Goal: Transaction & Acquisition: Purchase product/service

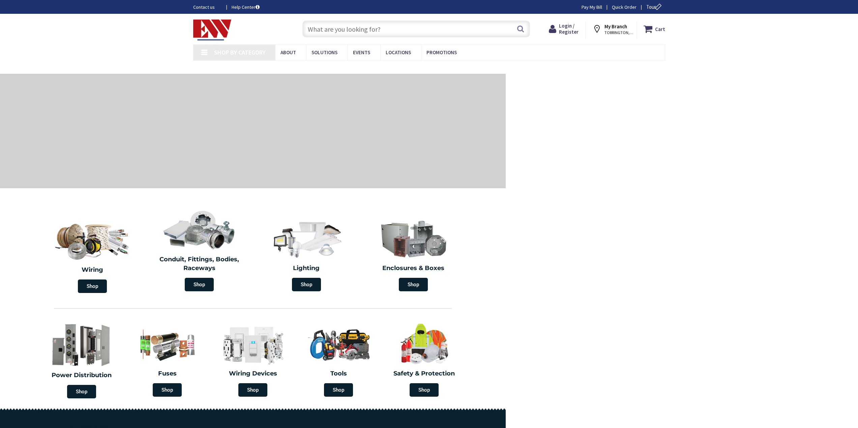
type input "[GEOGRAPHIC_DATA], [GEOGRAPHIC_DATA]"
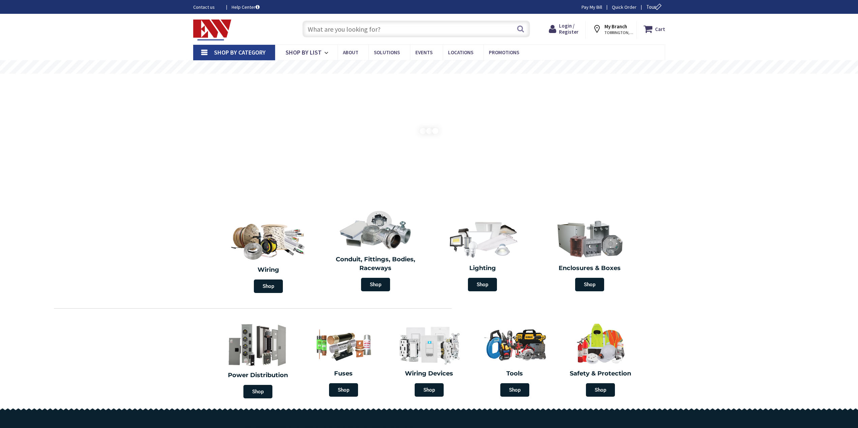
click at [328, 32] on input "text" at bounding box center [416, 29] width 228 height 17
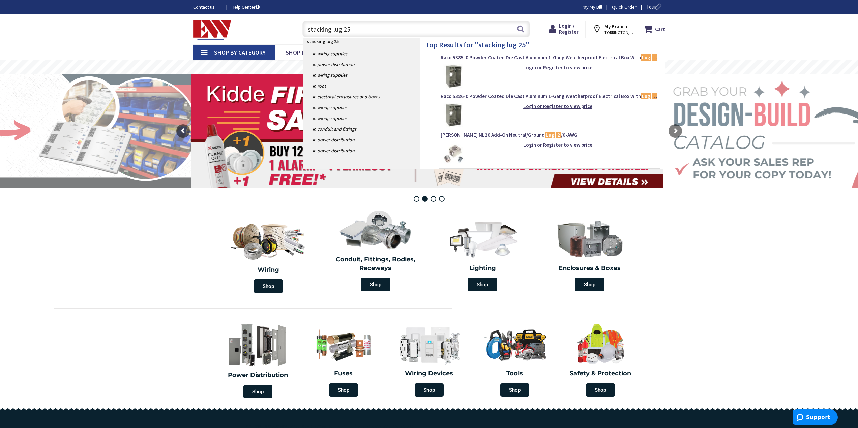
type input "stacking lug 250"
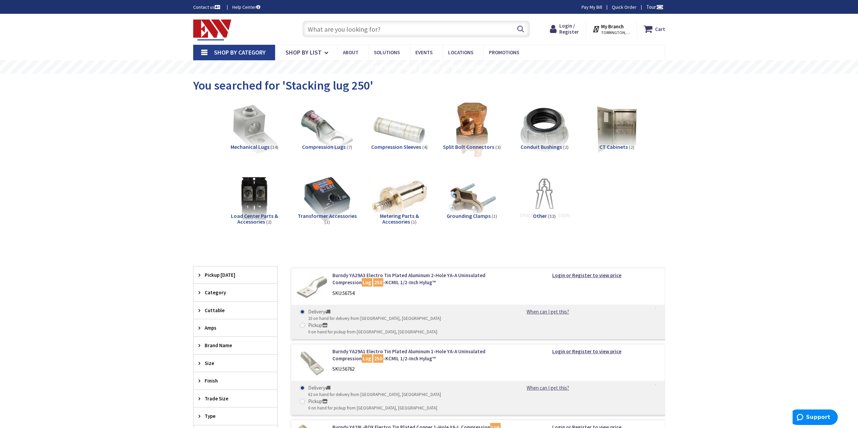
click at [340, 29] on input "text" at bounding box center [416, 29] width 228 height 17
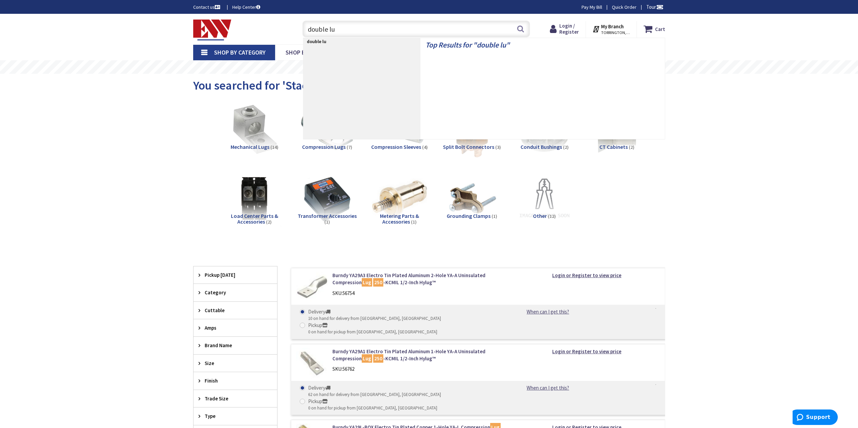
type input "double lug"
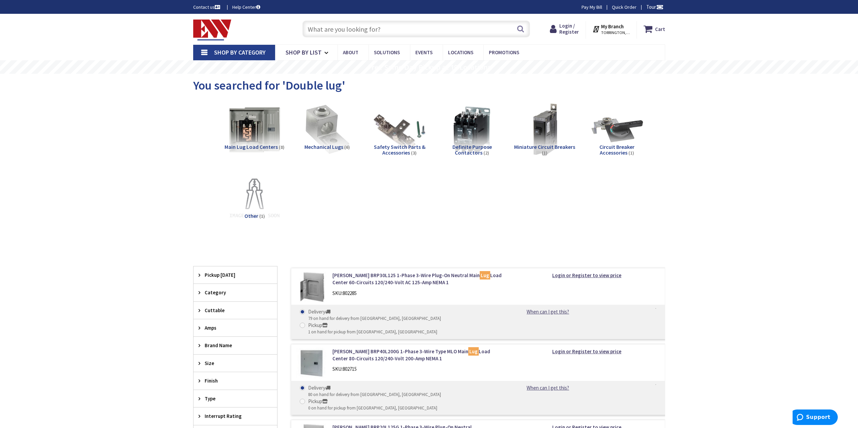
click at [332, 145] on span "Mechanical Lugs" at bounding box center [323, 147] width 39 height 7
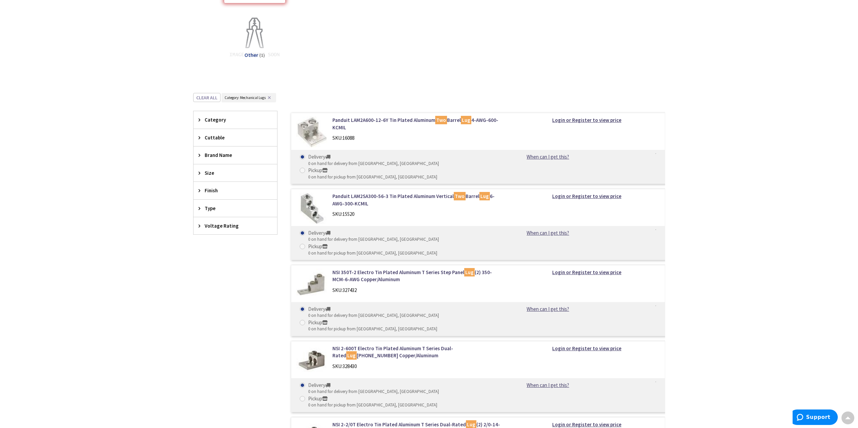
scroll to position [52, 0]
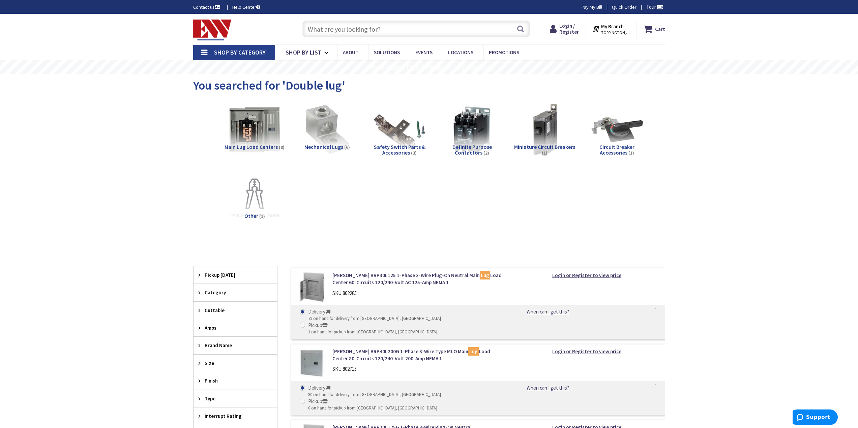
click at [318, 26] on input "text" at bounding box center [416, 29] width 228 height 17
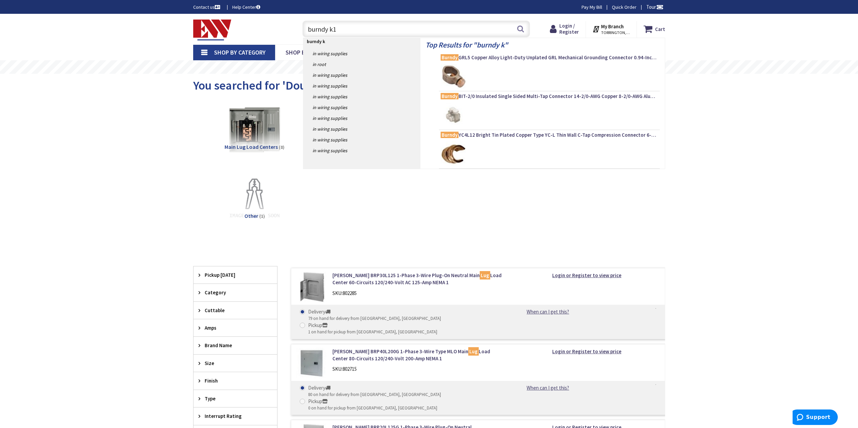
type input "burndy k11"
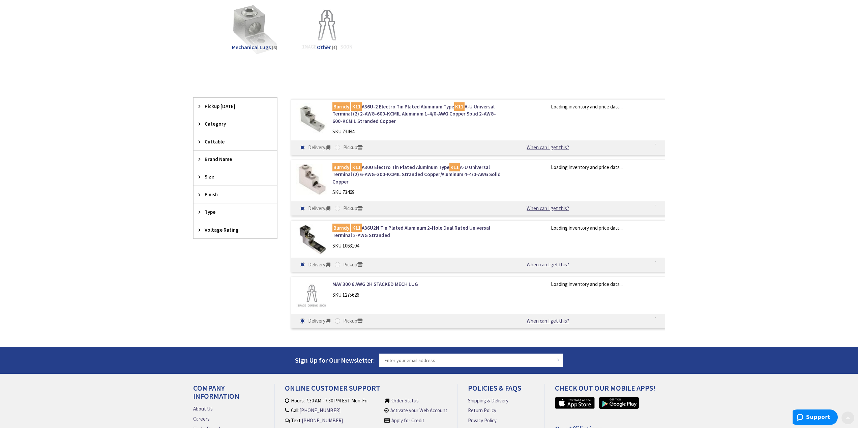
scroll to position [101, 0]
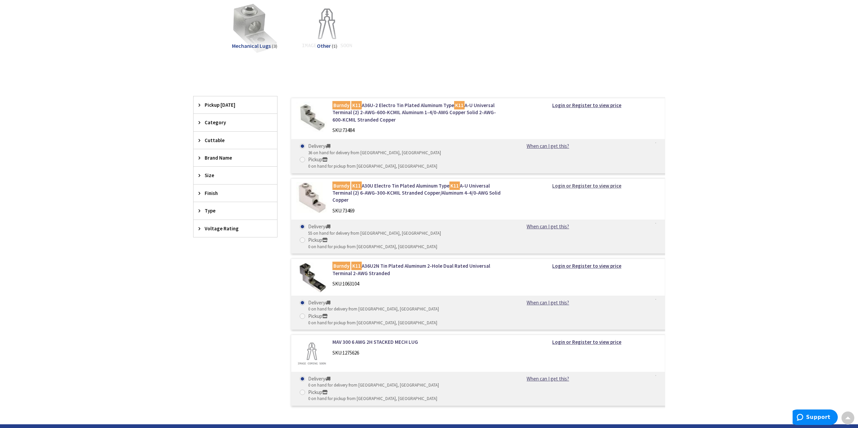
click at [576, 183] on strong "Login or Register to view price" at bounding box center [586, 186] width 69 height 6
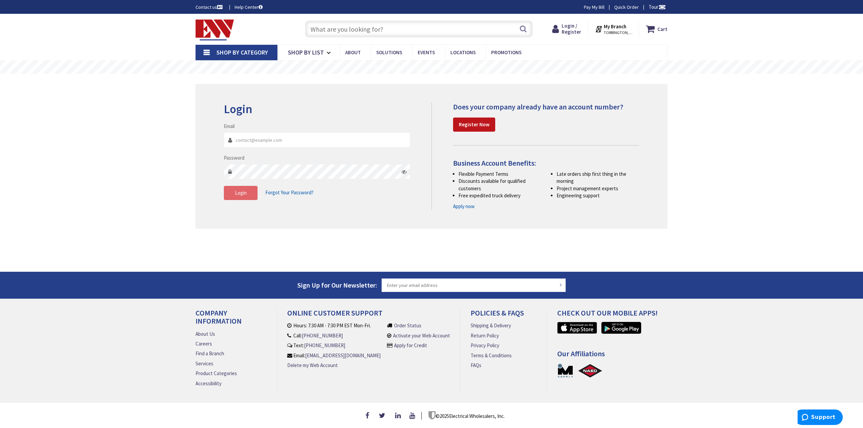
type input "[PERSON_NAME][EMAIL_ADDRESS][DOMAIN_NAME]"
click at [242, 197] on button "Login" at bounding box center [241, 193] width 34 height 14
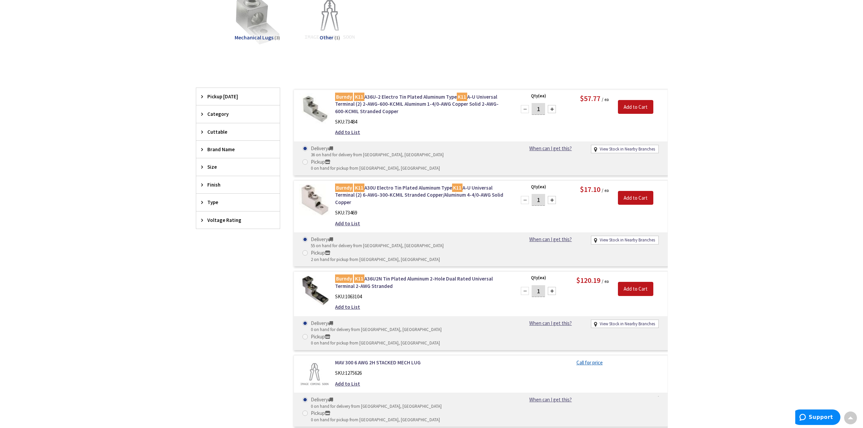
scroll to position [136, 0]
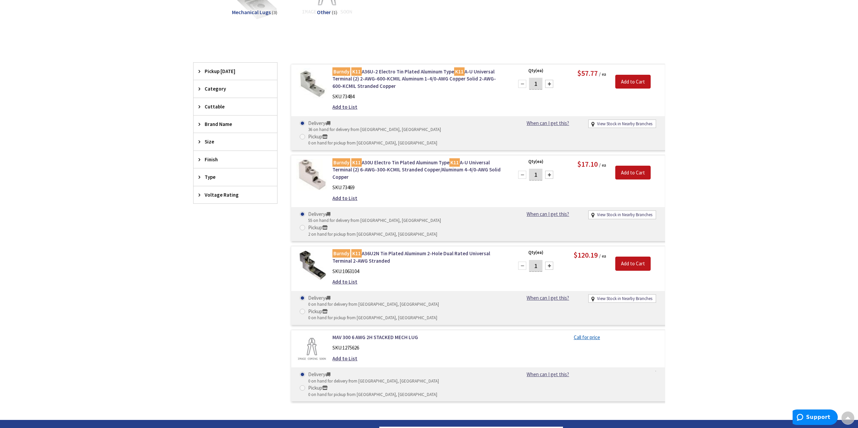
click at [550, 171] on div at bounding box center [549, 175] width 8 height 8
type input "3"
click at [626, 166] on input "Add to Cart" at bounding box center [632, 173] width 35 height 14
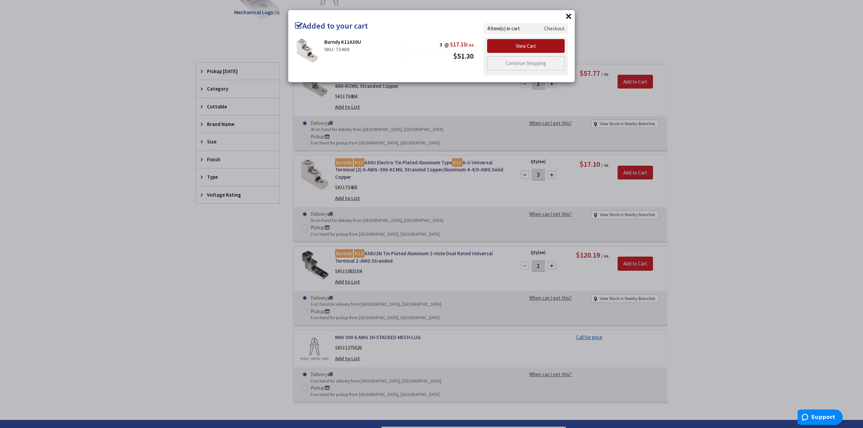
click at [508, 50] on link "View Cart" at bounding box center [526, 46] width 78 height 14
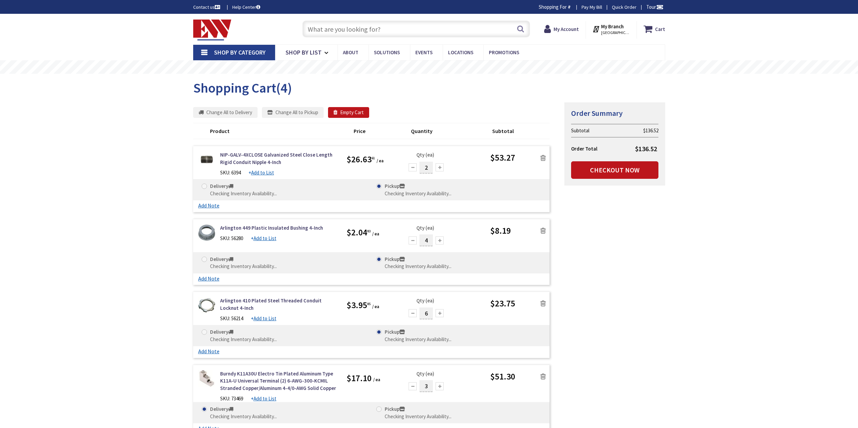
click at [378, 30] on input "text" at bounding box center [416, 29] width 228 height 17
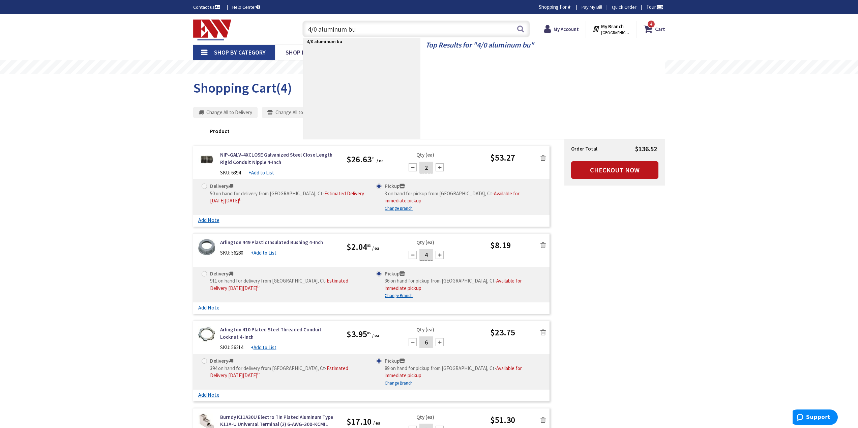
type input "4/0 aluminum bug"
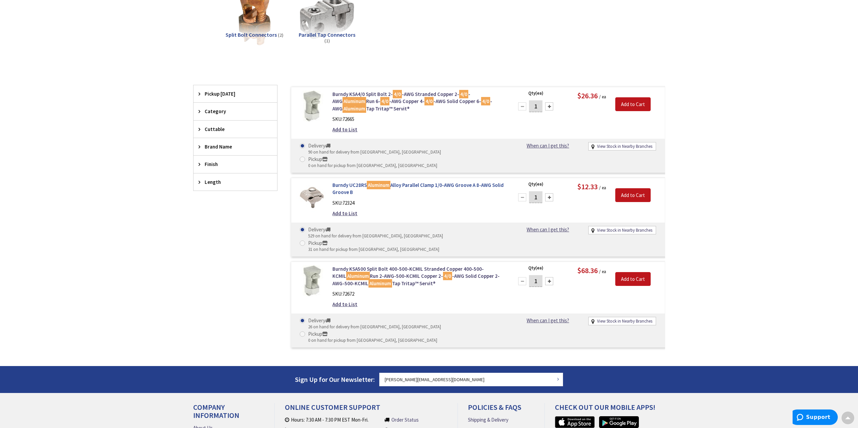
scroll to position [68, 0]
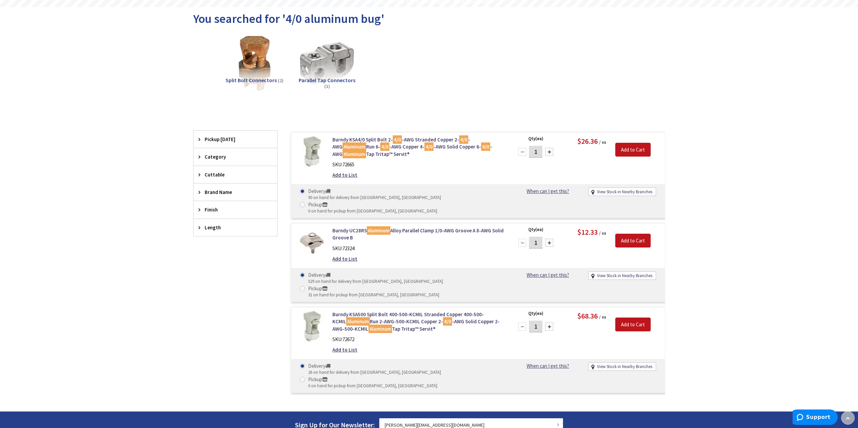
click at [548, 153] on div at bounding box center [549, 152] width 8 height 8
type input "3"
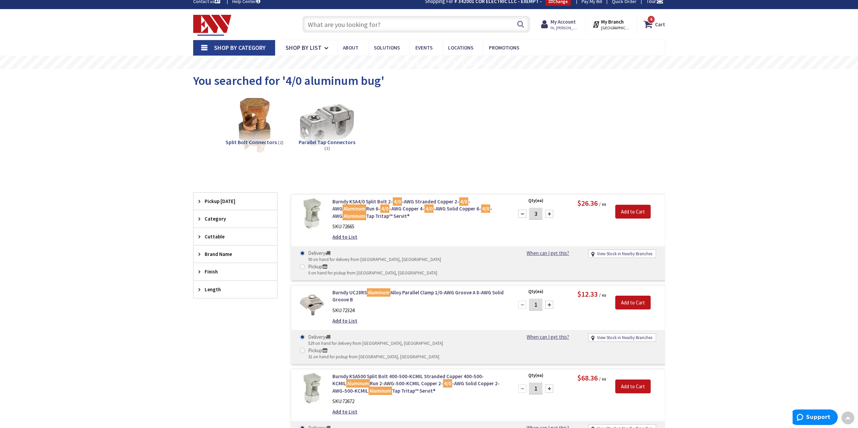
scroll to position [0, 0]
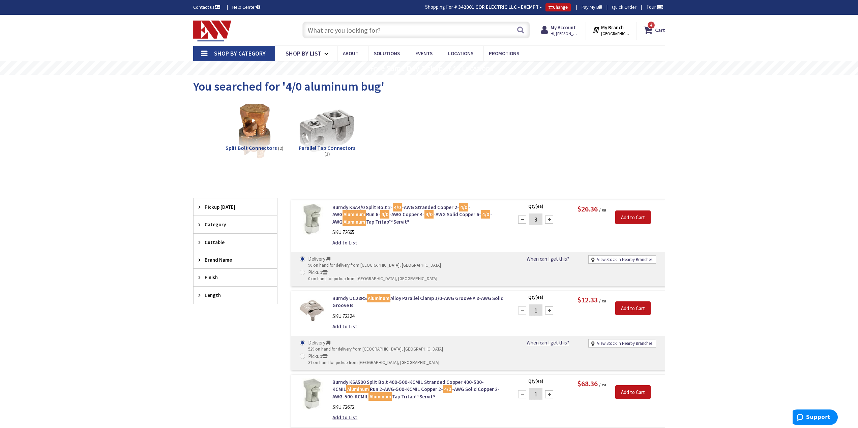
click at [402, 29] on input "text" at bounding box center [416, 30] width 228 height 17
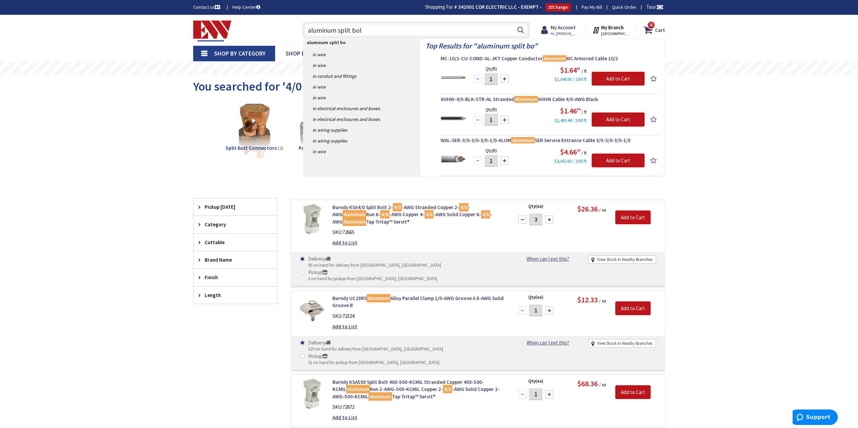
type input "aluminum split bolt"
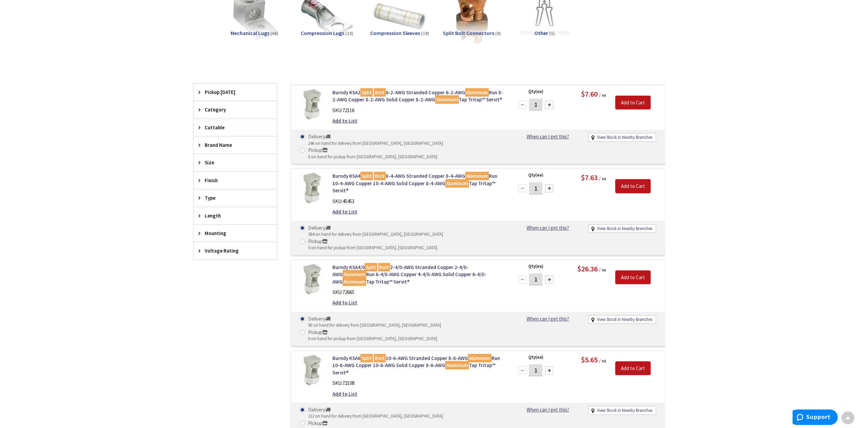
scroll to position [101, 0]
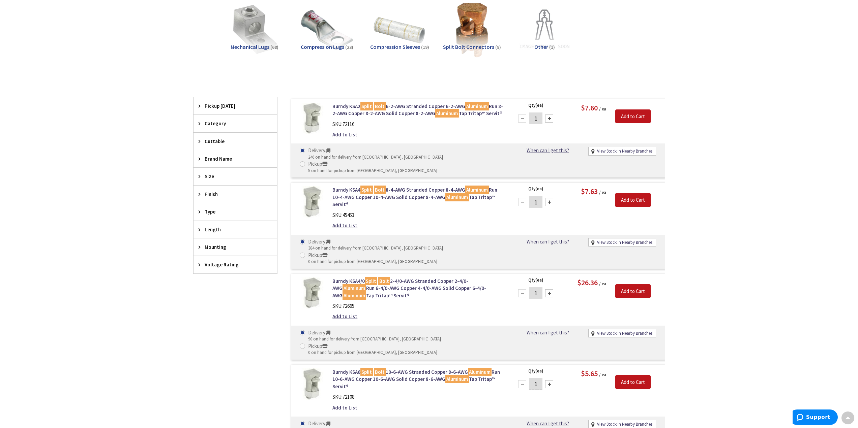
click at [549, 290] on div at bounding box center [549, 294] width 8 height 8
type input "3"
click at [644, 285] on input "Add to Cart" at bounding box center [632, 292] width 35 height 14
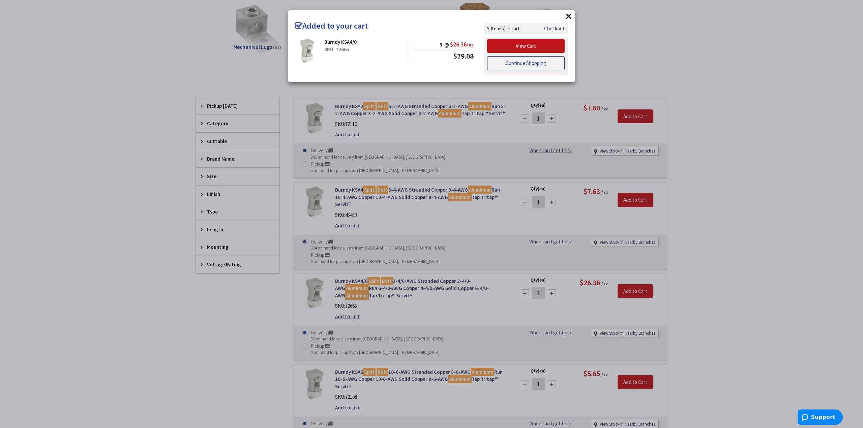
click at [528, 63] on link "Continue Shopping" at bounding box center [526, 63] width 78 height 14
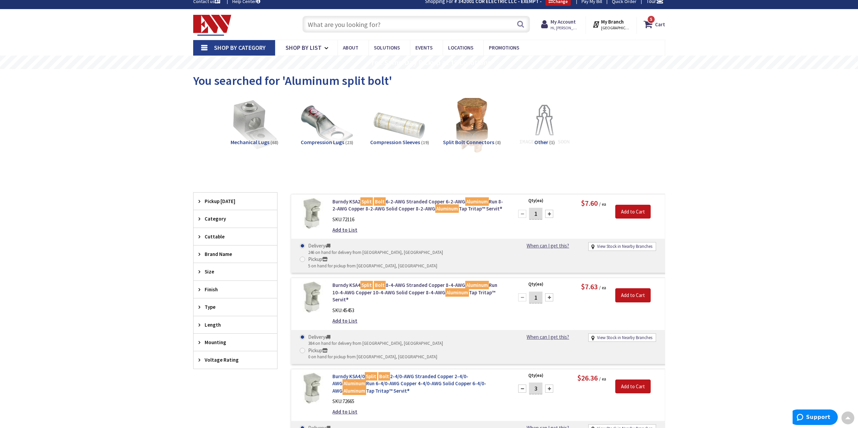
scroll to position [0, 0]
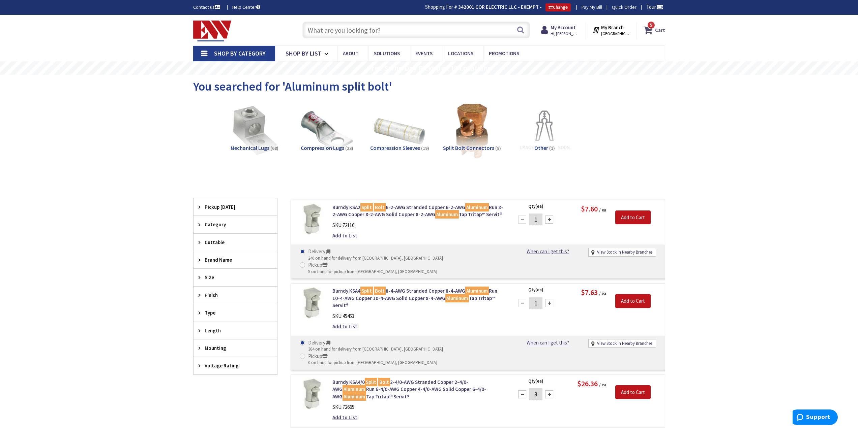
click at [661, 29] on strong "Cart" at bounding box center [660, 30] width 10 height 12
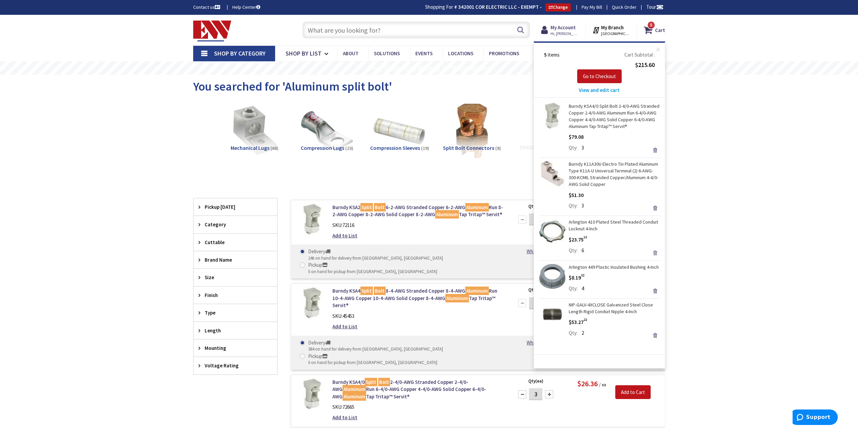
click at [655, 253] on link "Remove" at bounding box center [654, 252] width 9 height 9
click at [655, 292] on link "Remove" at bounding box center [654, 291] width 9 height 9
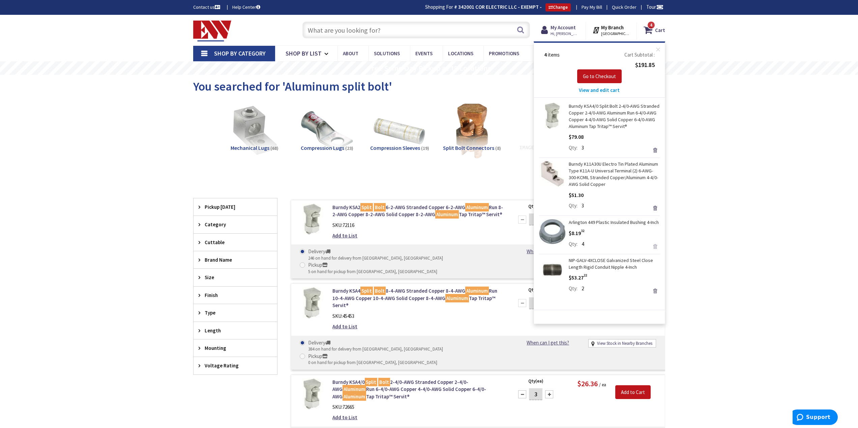
click at [656, 291] on link "Remove" at bounding box center [654, 291] width 9 height 9
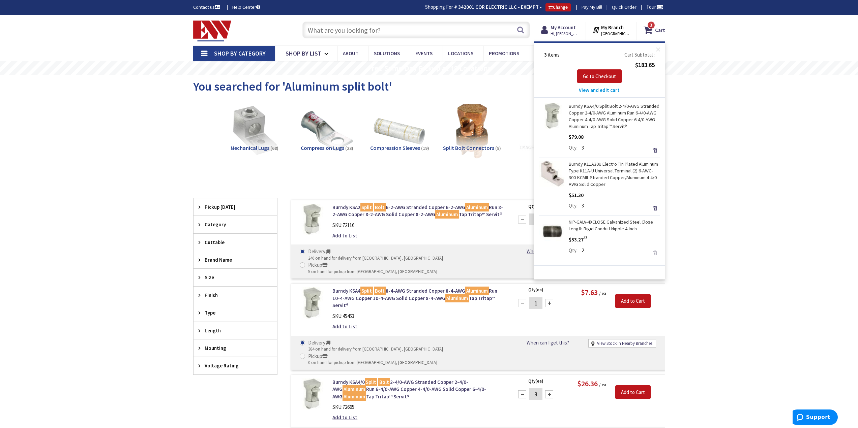
click at [655, 253] on link "Remove" at bounding box center [654, 252] width 9 height 9
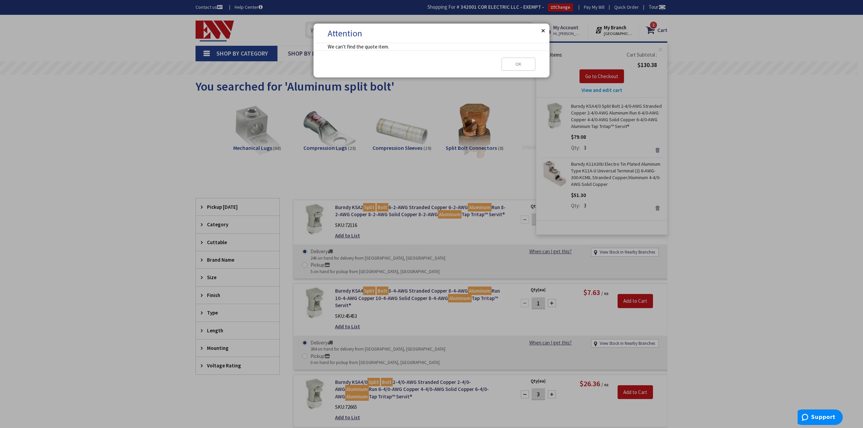
click at [543, 30] on button "Close" at bounding box center [542, 30] width 13 height 13
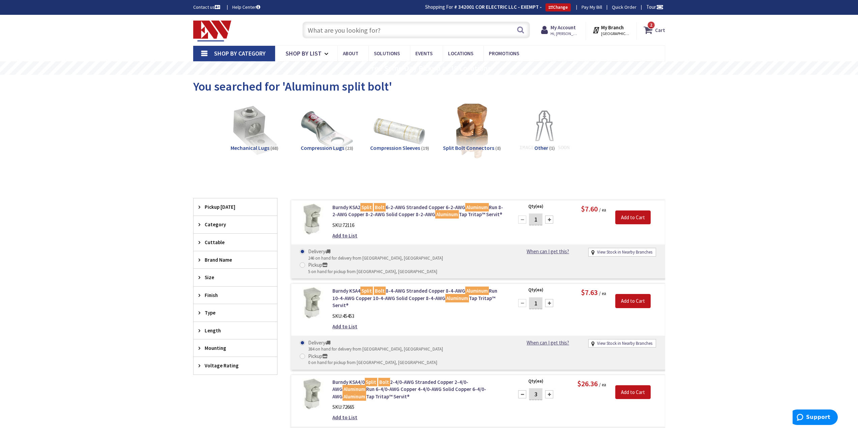
click at [649, 30] on icon at bounding box center [649, 30] width 11 height 12
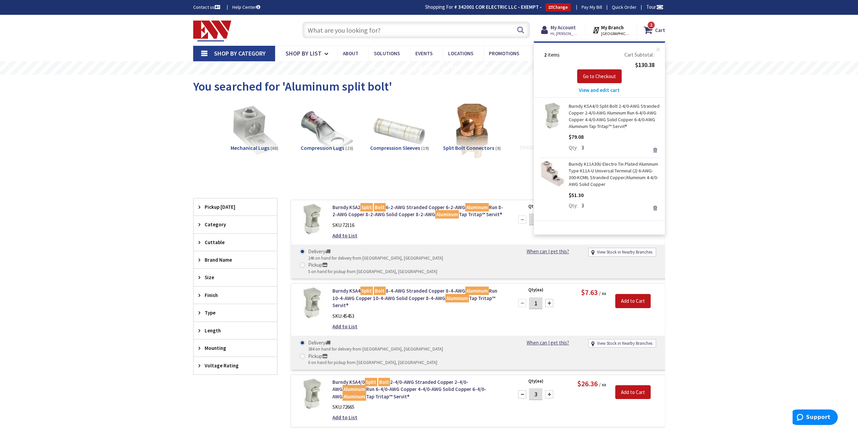
click at [595, 167] on link "Burndy K11A30U Electro Tin Plated Aluminum Type K11A-U Universal Terminal (2) 6…" at bounding box center [614, 174] width 91 height 27
click at [602, 170] on link "Burndy K11A30U Electro Tin Plated Aluminum Type K11A-U Universal Terminal (2) 6…" at bounding box center [614, 174] width 91 height 27
click at [392, 30] on input "text" at bounding box center [416, 30] width 228 height 17
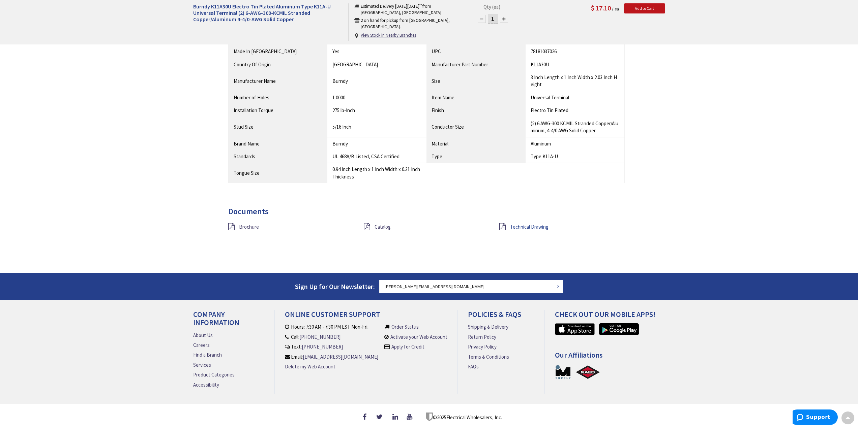
scroll to position [402, 0]
click at [523, 225] on span "Technical Drawing" at bounding box center [529, 227] width 38 height 6
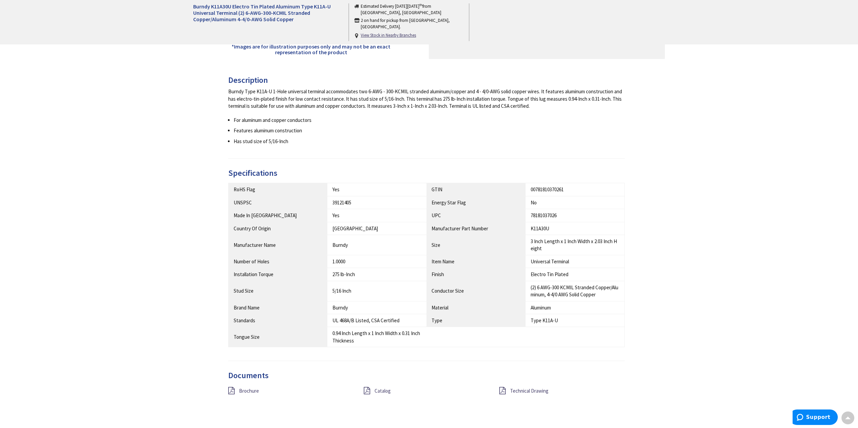
scroll to position [233, 0]
click at [248, 394] on span "Brochure" at bounding box center [249, 392] width 20 height 6
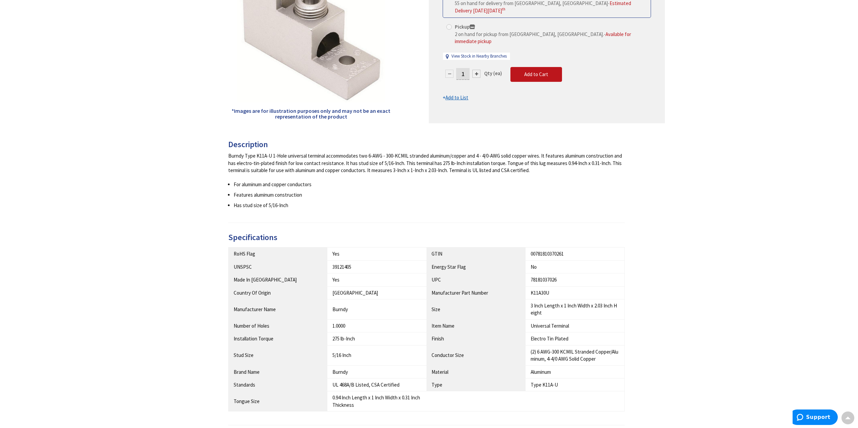
scroll to position [0, 0]
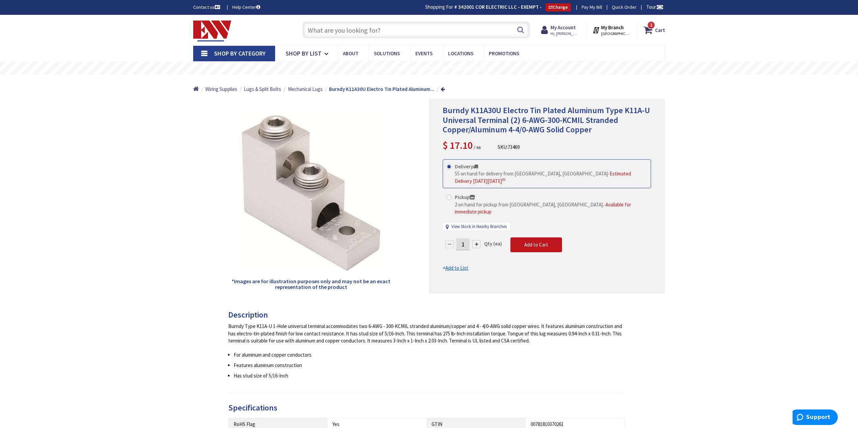
click at [329, 30] on input "text" at bounding box center [416, 30] width 228 height 17
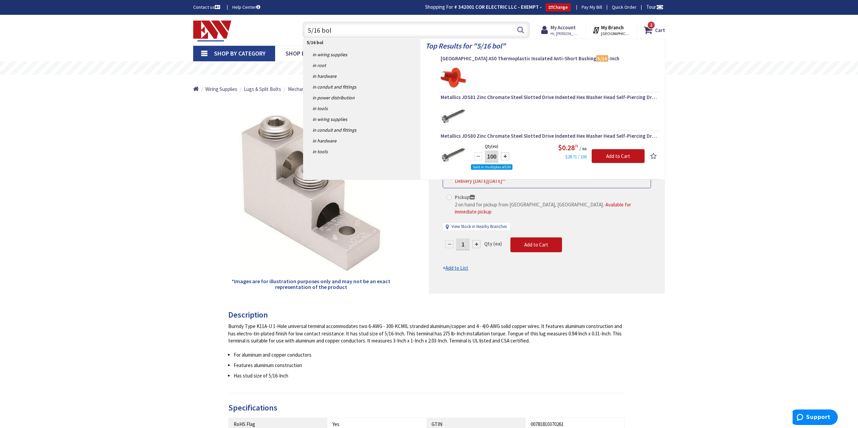
type input "5/16 bolt"
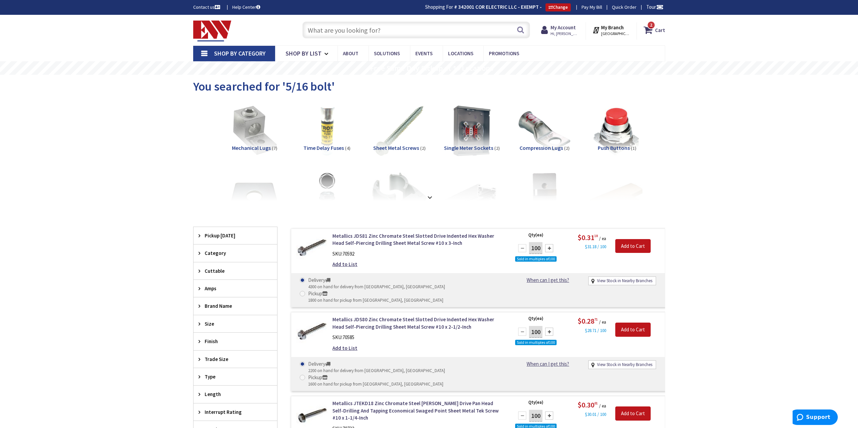
click at [368, 30] on input "text" at bounding box center [416, 30] width 228 height 17
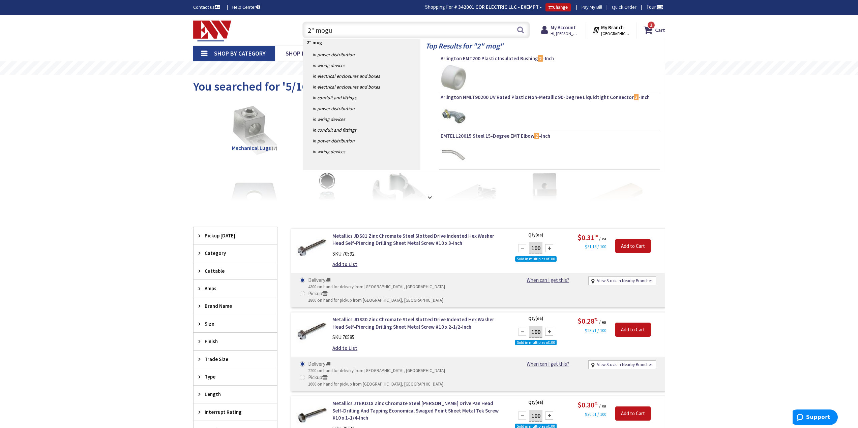
type input "2" mogul"
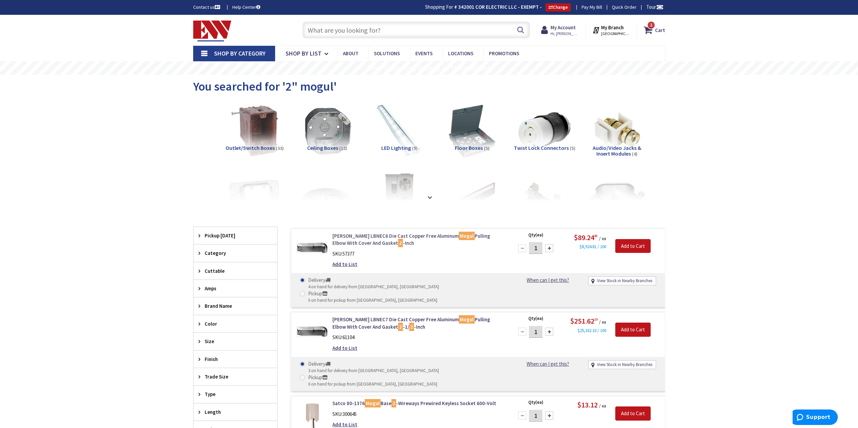
click at [359, 241] on link "[PERSON_NAME] LBNEC6 Die Cast Copper Free Aluminum Mogul Pulling Elbow With Cov…" at bounding box center [418, 240] width 172 height 14
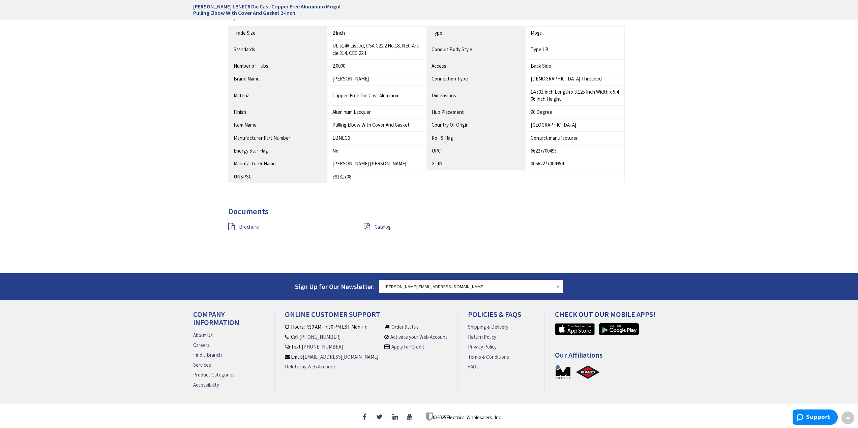
scroll to position [405, 0]
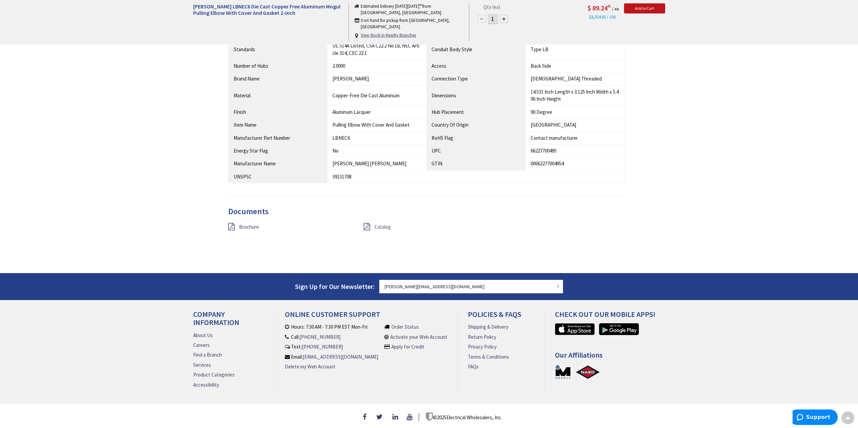
click at [379, 225] on span "Catalog" at bounding box center [383, 227] width 16 height 6
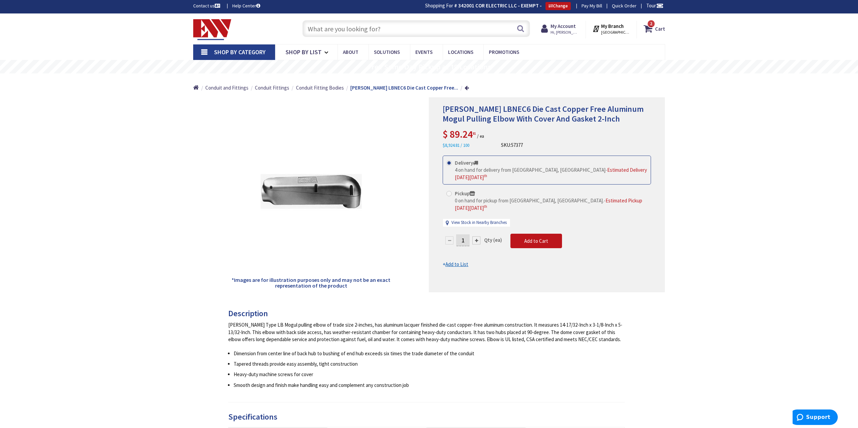
scroll to position [0, 0]
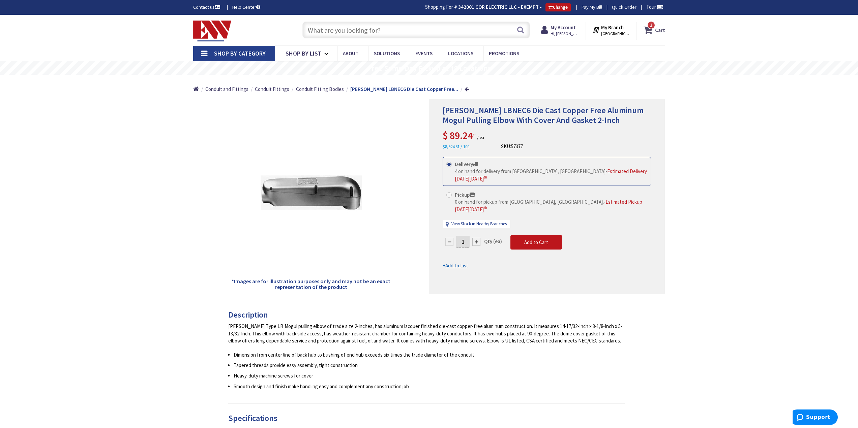
click at [656, 31] on strong "Cart" at bounding box center [660, 30] width 10 height 12
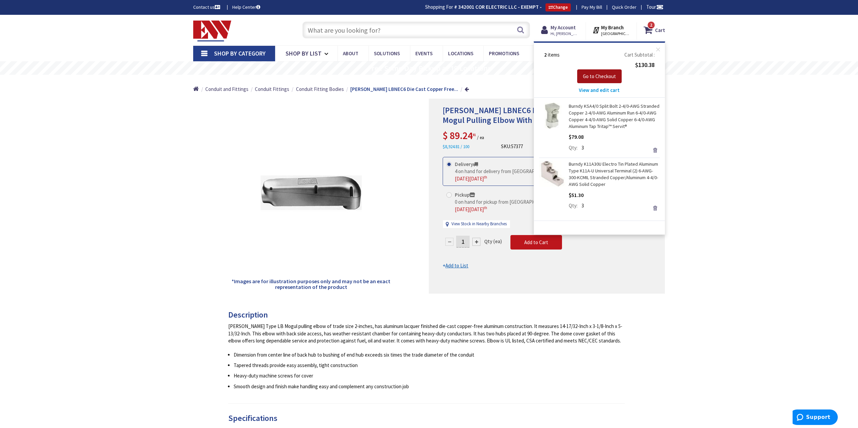
click at [598, 77] on span "Go to Checkout" at bounding box center [599, 76] width 33 height 6
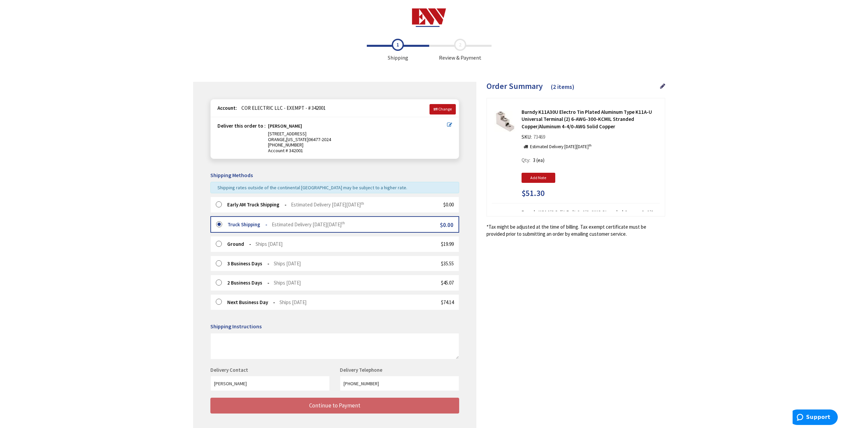
click at [220, 205] on label at bounding box center [221, 205] width 10 height 7
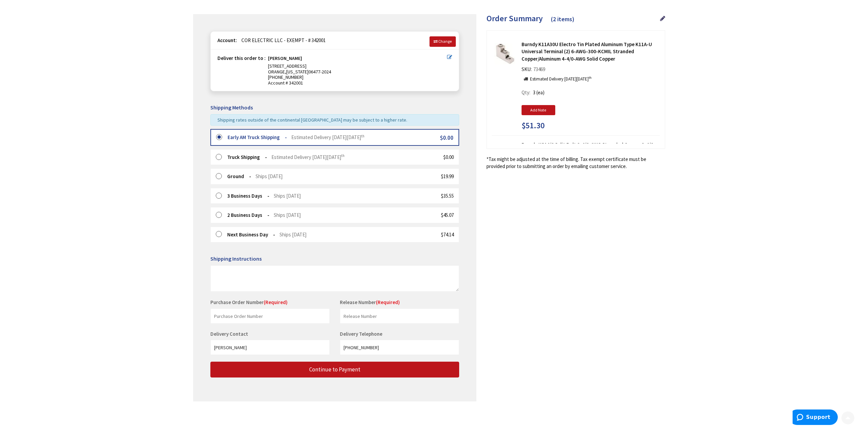
scroll to position [70, 0]
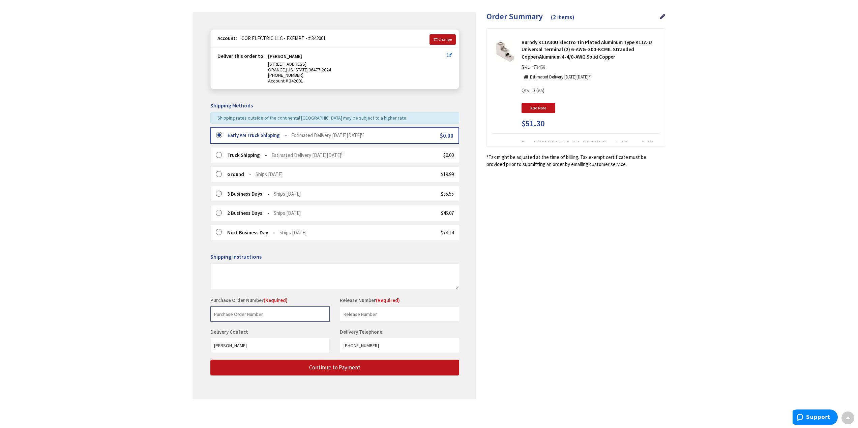
click at [241, 315] on input "text" at bounding box center [269, 314] width 119 height 15
type input "ten cent"
click at [367, 316] on input "text" at bounding box center [399, 314] width 119 height 15
type input "ten cent"
click at [358, 366] on span "Continue to Payment" at bounding box center [334, 367] width 51 height 7
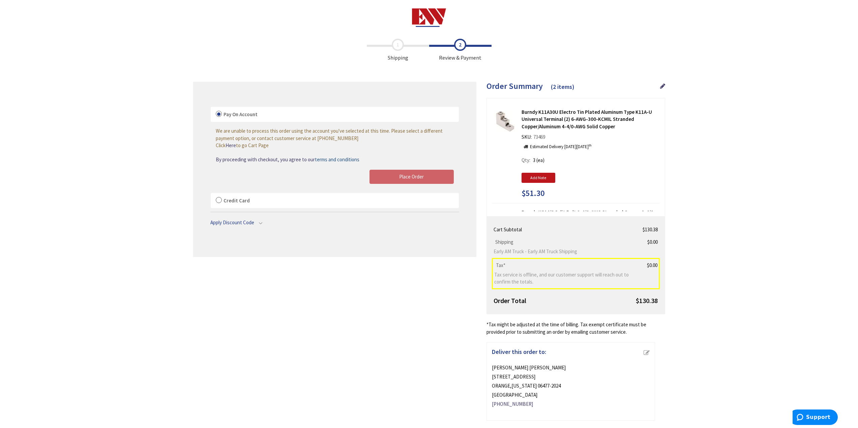
click at [218, 200] on label "Credit Card" at bounding box center [335, 201] width 248 height 16
click at [211, 195] on input "Credit Card" at bounding box center [211, 195] width 0 height 0
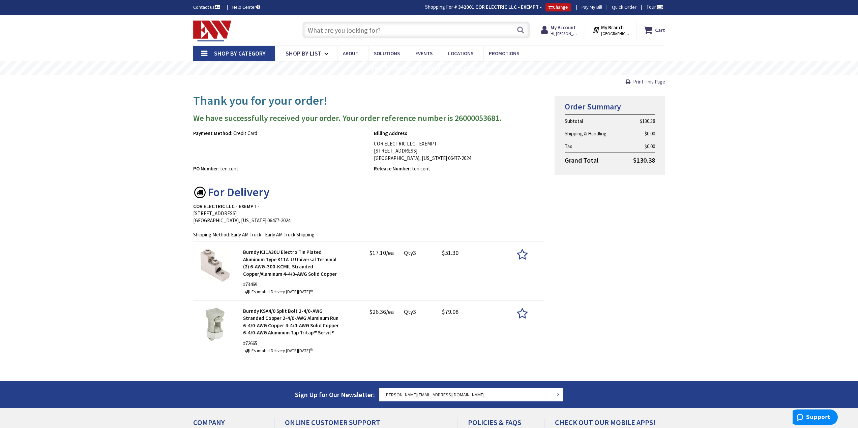
click at [345, 33] on input "text" at bounding box center [416, 30] width 228 height 17
click at [329, 34] on input "text" at bounding box center [416, 30] width 228 height 17
